Goal: Transaction & Acquisition: Register for event/course

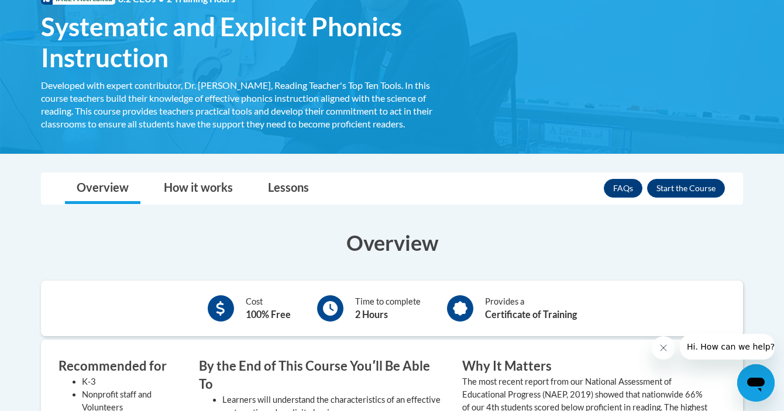
scroll to position [197, 0]
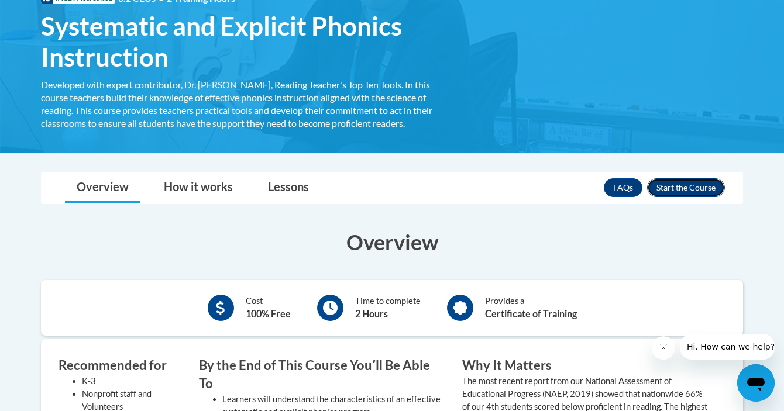
click at [693, 188] on button "Enroll" at bounding box center [686, 187] width 78 height 19
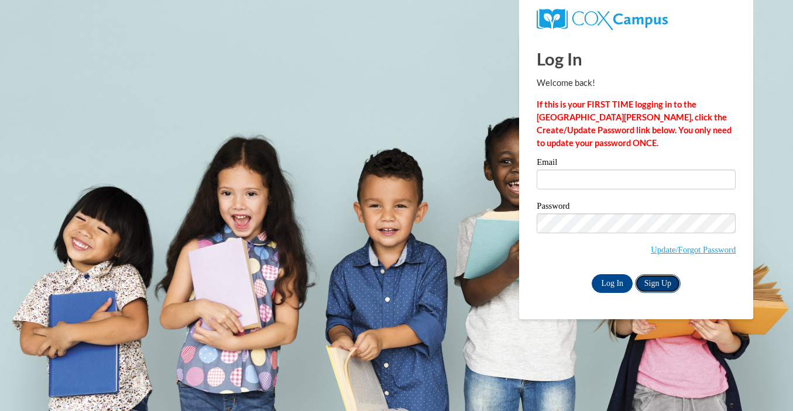
click at [658, 288] on link "Sign Up" at bounding box center [658, 283] width 46 height 19
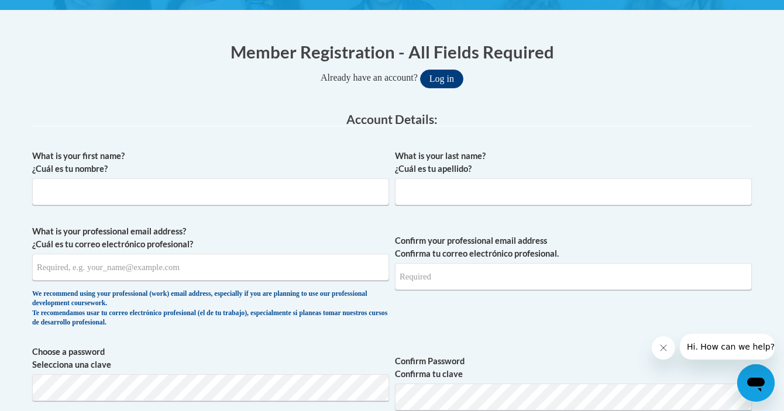
scroll to position [211, 0]
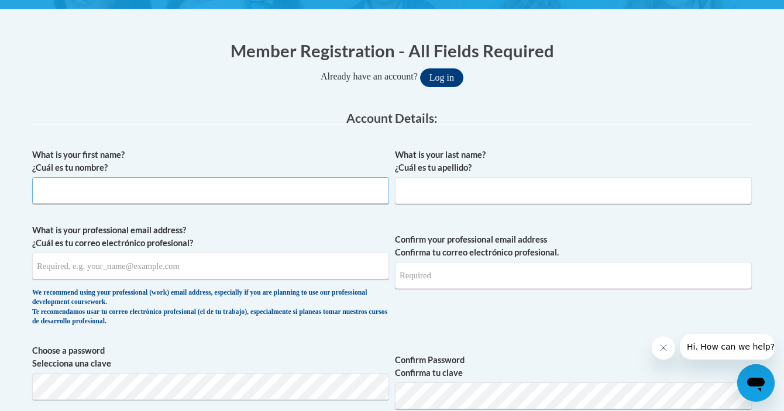
click at [177, 184] on input "What is your first name? ¿Cuál es tu nombre?" at bounding box center [210, 190] width 357 height 27
type input "Kelly"
type input "DeVellis"
type input "kdevellis@westfordk12.us"
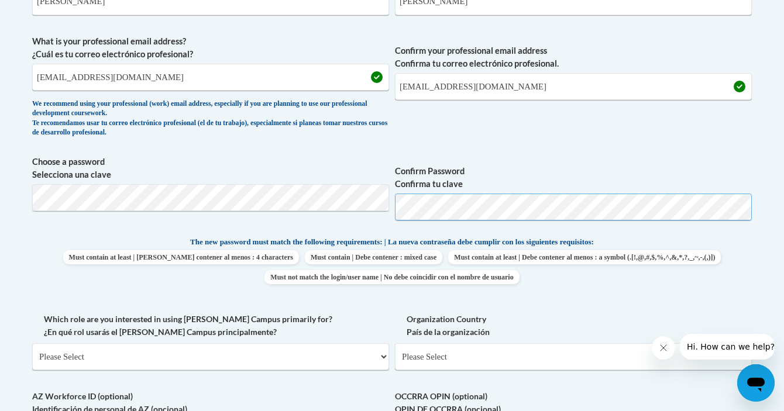
scroll to position [523, 0]
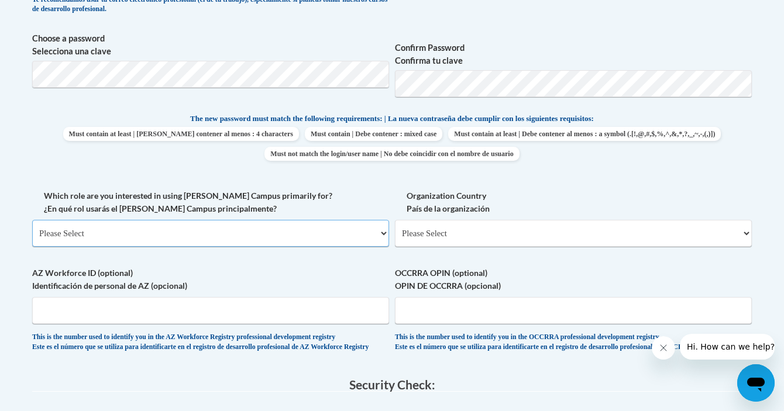
click at [327, 236] on select "Please Select College/University | Colegio/Universidad Community/Nonprofit Part…" at bounding box center [210, 233] width 357 height 27
select select "fbf2d438-af2f-41f8-98f1-81c410e29de3"
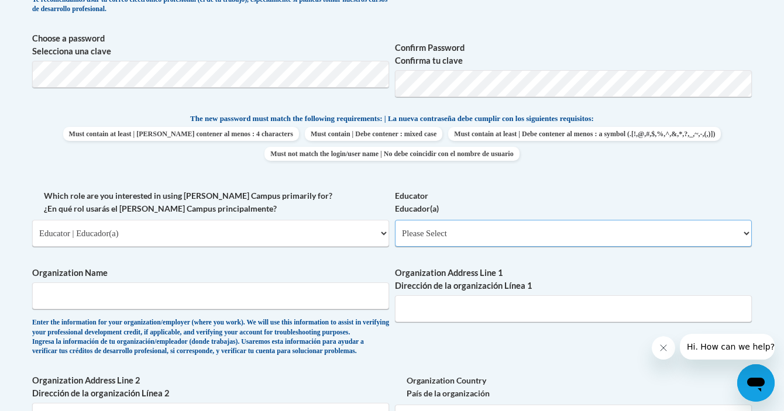
click at [500, 235] on select "Please Select Early Learning/Daycare Teacher/Family Home Care Provider | Maestr…" at bounding box center [573, 233] width 357 height 27
select select "8e40623d-54d0-45cd-9f92-5df65cd3f8cf"
click at [192, 293] on input "Organization Name" at bounding box center [210, 296] width 357 height 27
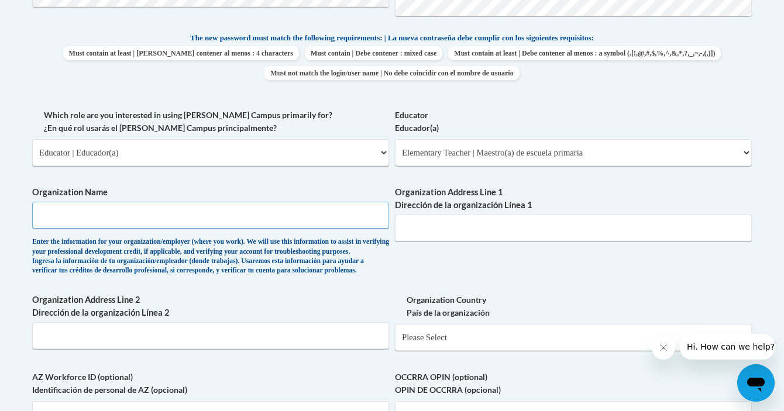
scroll to position [606, 0]
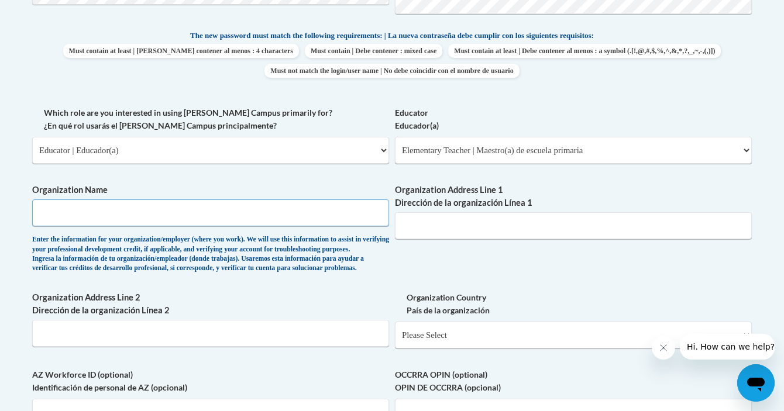
type input "X"
type input "Crisafulli Elementary School"
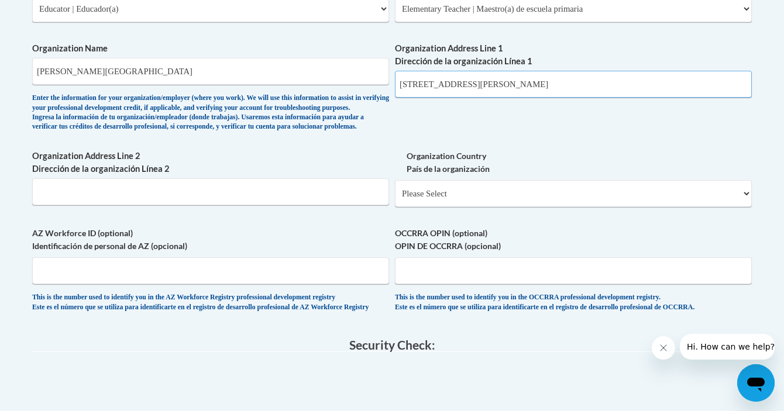
scroll to position [751, 0]
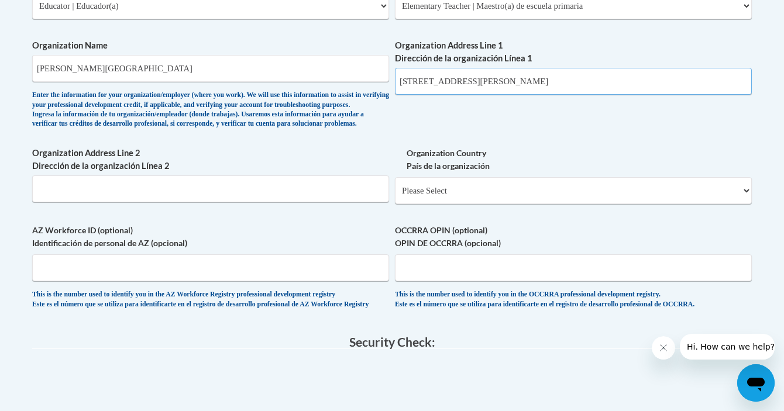
type input "13 Robinson Rd"
click at [436, 204] on select "Please Select United States | Estados Unidos Outside of the United States | Fue…" at bounding box center [573, 190] width 357 height 27
select select "ad49bcad-a171-4b2e-b99c-48b446064914"
select select
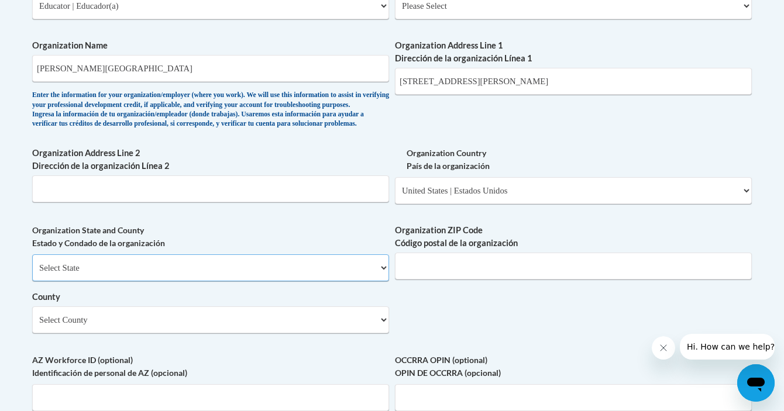
click at [250, 281] on select "Select State Alabama Alaska Arizona Arkansas California Colorado Connecticut De…" at bounding box center [210, 267] width 357 height 27
select select "Massachusetts"
click at [448, 280] on input "Organization ZIP Code Código postal de la organización" at bounding box center [573, 266] width 357 height 27
type input "01886"
click at [316, 333] on select "Select County Barnstable Berkshire Bristol Dukes Essex Franklin Hampden Hampshi…" at bounding box center [210, 320] width 357 height 27
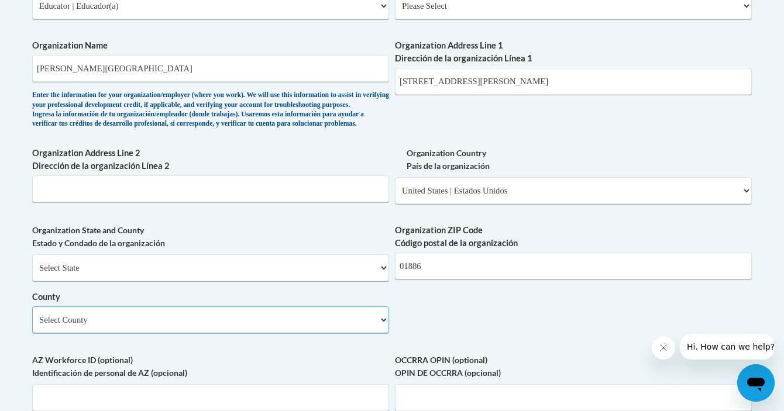
select select "Middlesex"
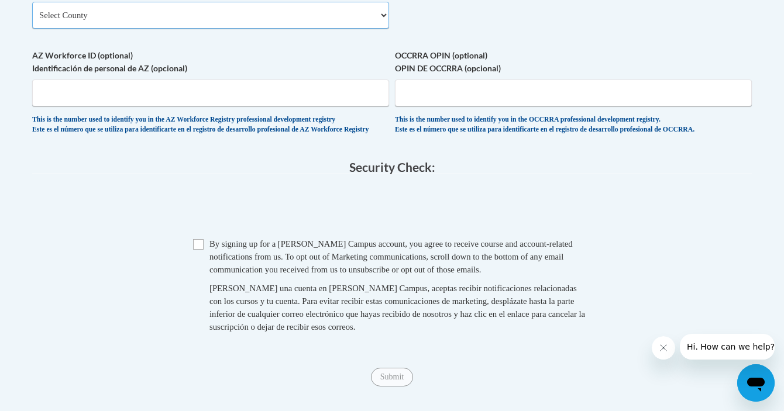
scroll to position [1063, 0]
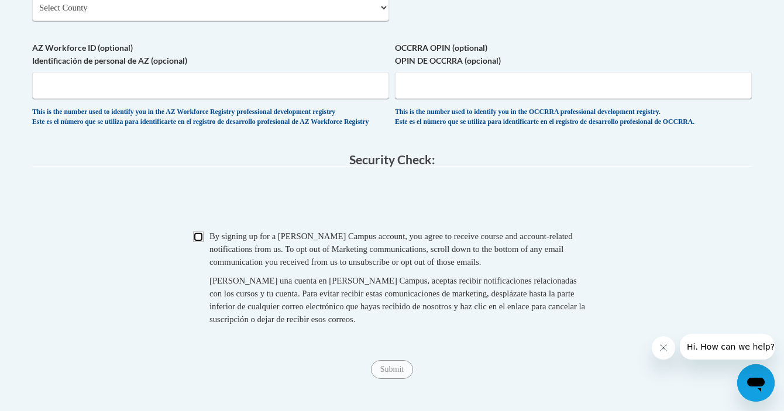
click at [194, 242] on input "Checkbox" at bounding box center [198, 237] width 11 height 11
checkbox input "true"
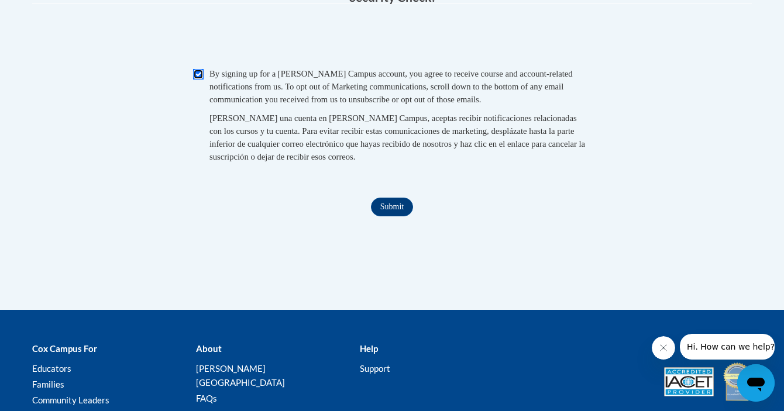
scroll to position [1232, 0]
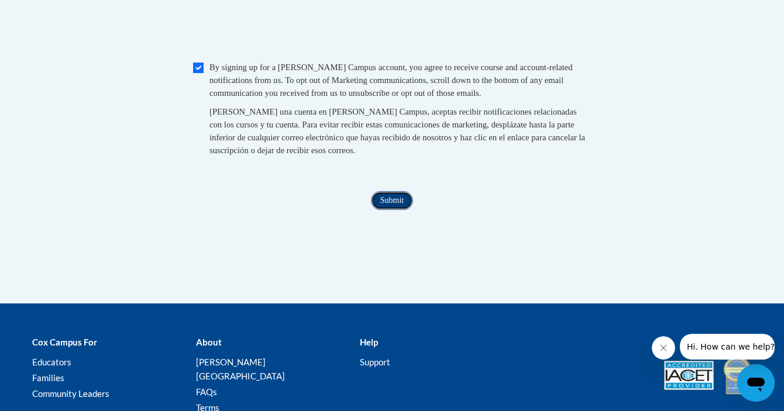
click at [402, 210] on input "Submit" at bounding box center [392, 200] width 42 height 19
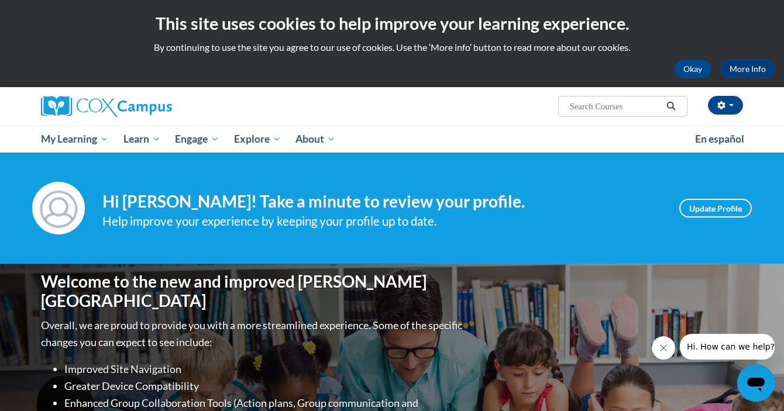
click at [535, 146] on ul "My Learning My Learning My Course Progress Certificates My Action Plans Group D…" at bounding box center [360, 139] width 654 height 27
